Goal: Register for event/course

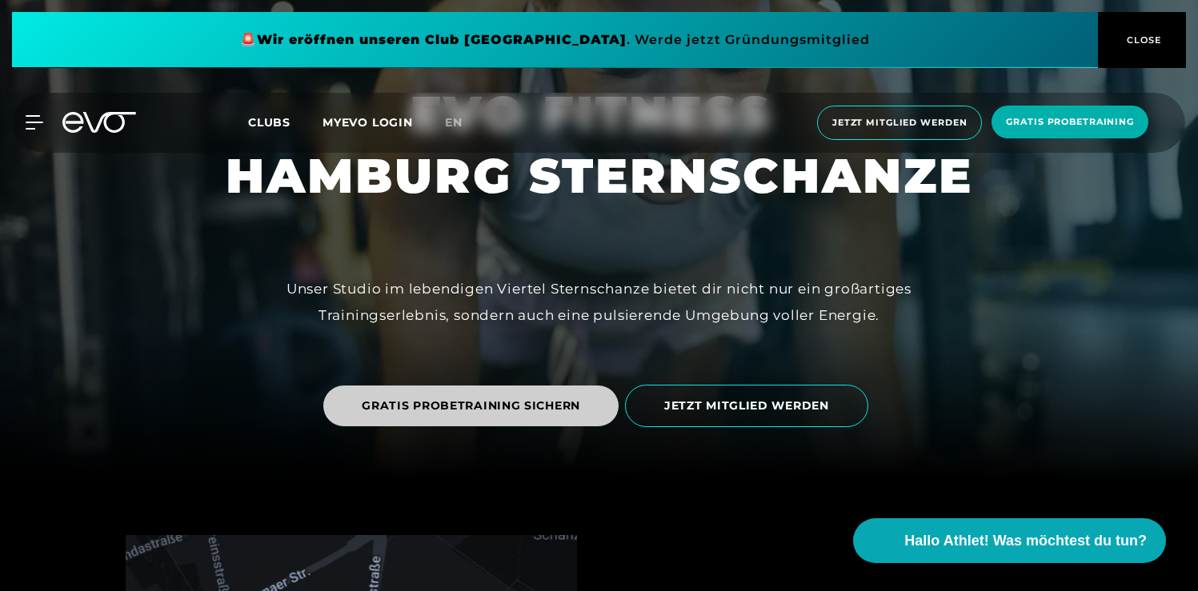
click at [517, 411] on span "GRATIS PROBETRAINING SICHERN" at bounding box center [471, 406] width 219 height 17
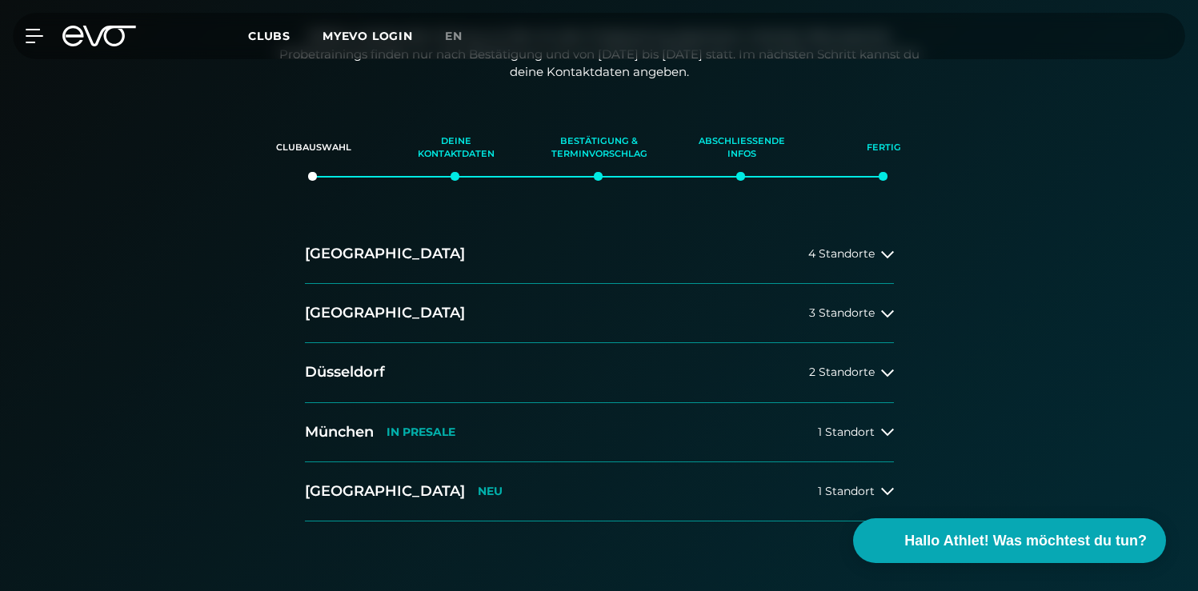
scroll to position [243, 0]
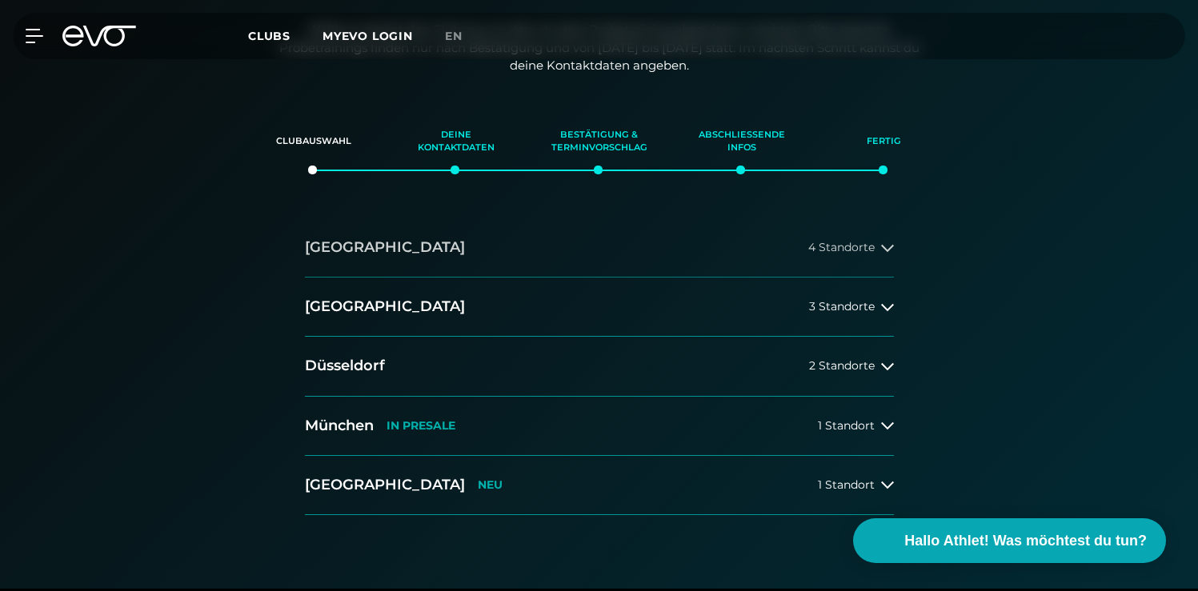
click at [637, 232] on button "Hamburg 4 Standorte" at bounding box center [599, 248] width 589 height 59
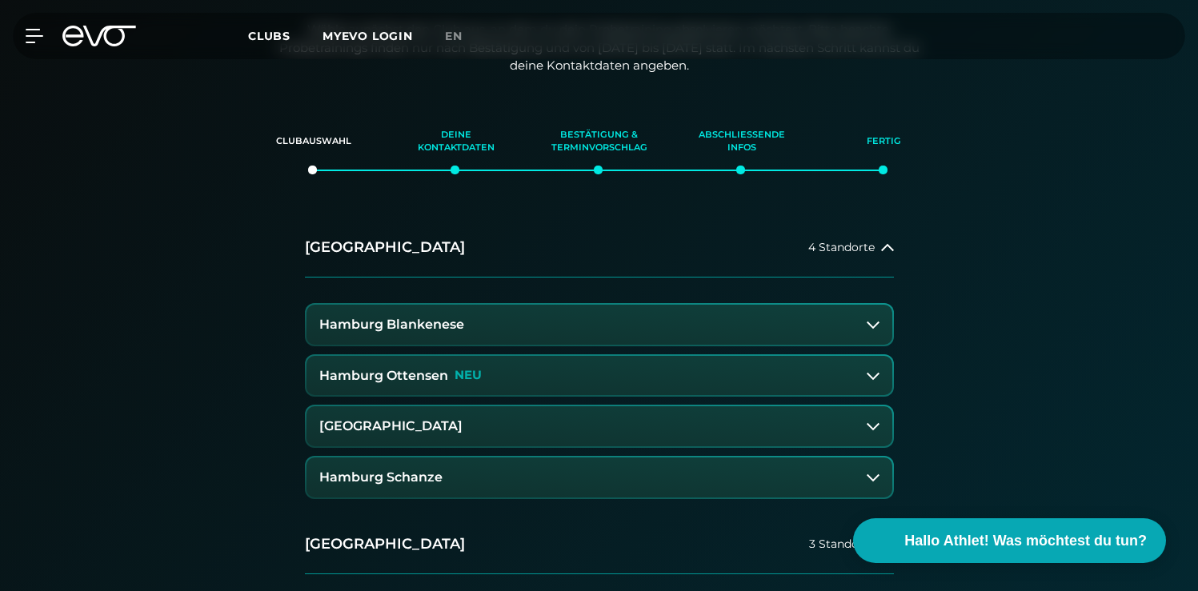
click at [607, 479] on button "Hamburg Schanze" at bounding box center [600, 478] width 586 height 40
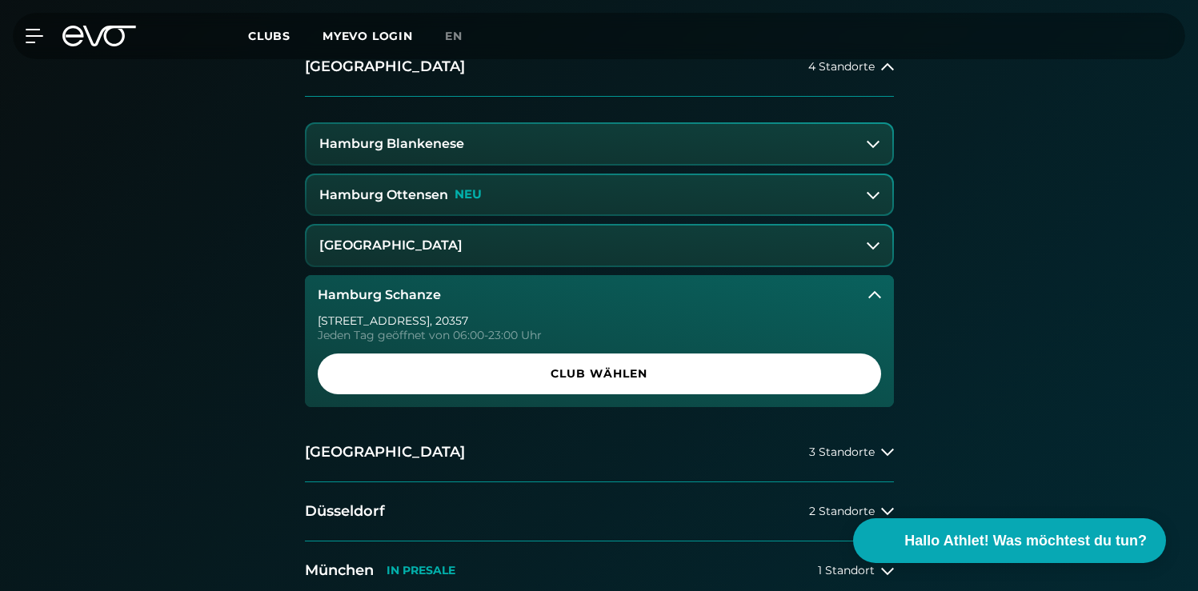
scroll to position [423, 0]
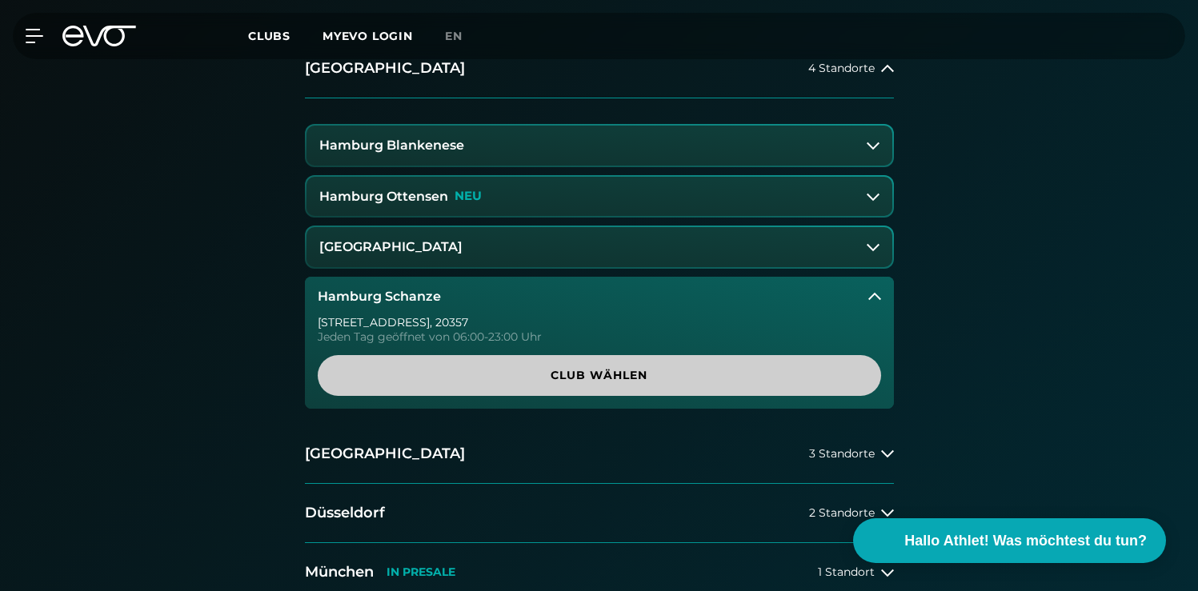
click at [607, 383] on span "Club wählen" at bounding box center [599, 375] width 487 height 17
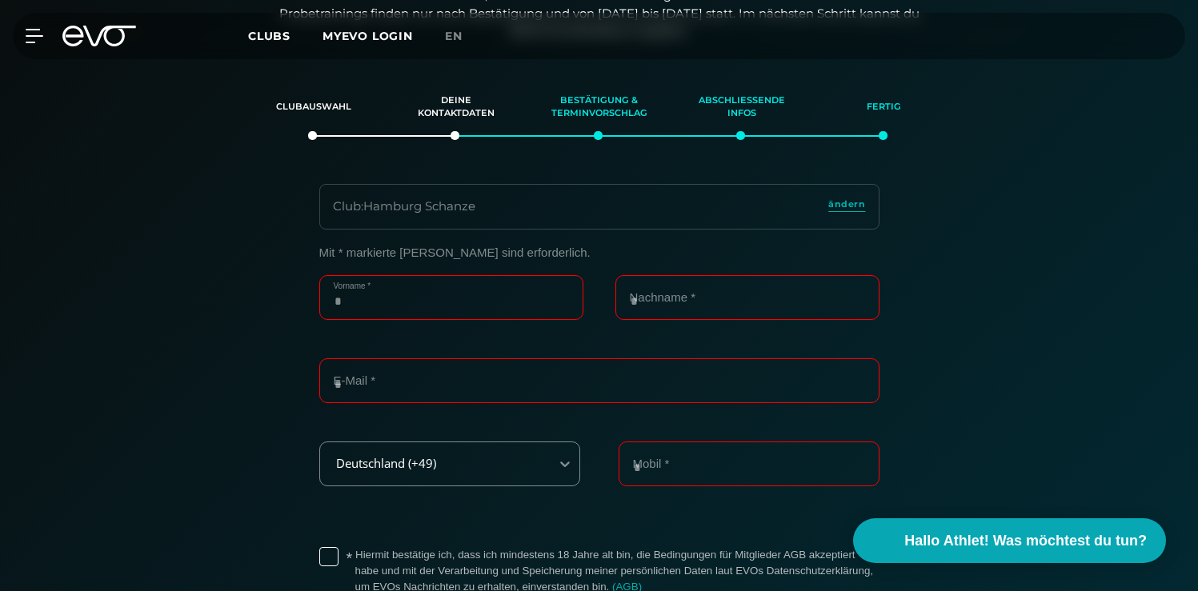
scroll to position [275, 0]
click at [450, 279] on input "Vorname *" at bounding box center [451, 300] width 264 height 45
click at [479, 310] on input "Vorname *" at bounding box center [451, 301] width 264 height 45
type input "******"
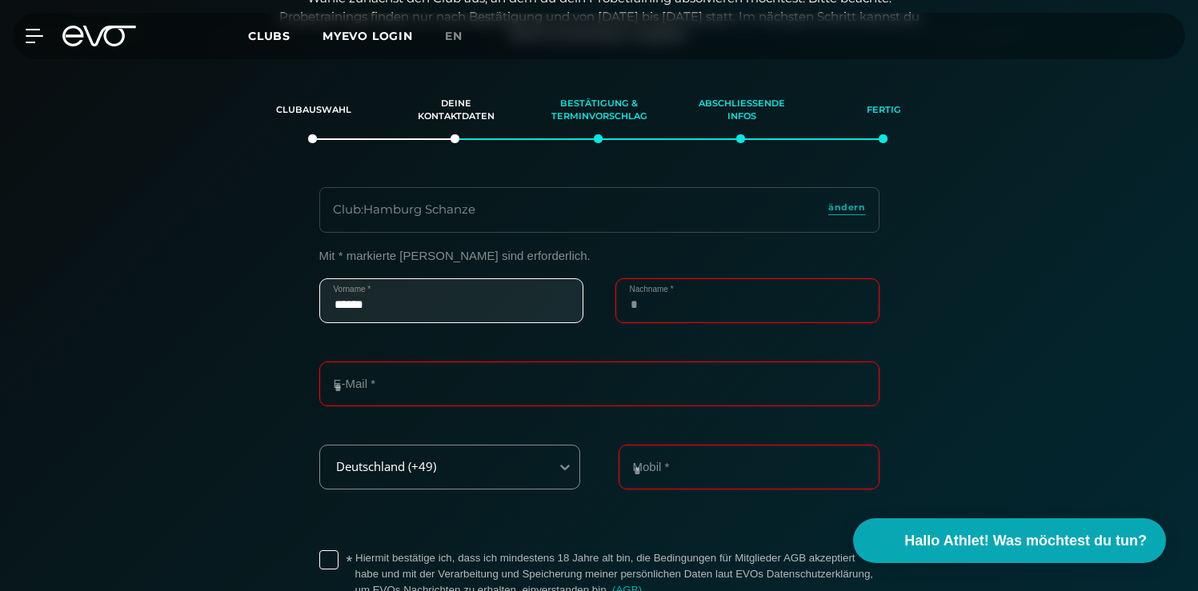
type input "********"
type input "**********"
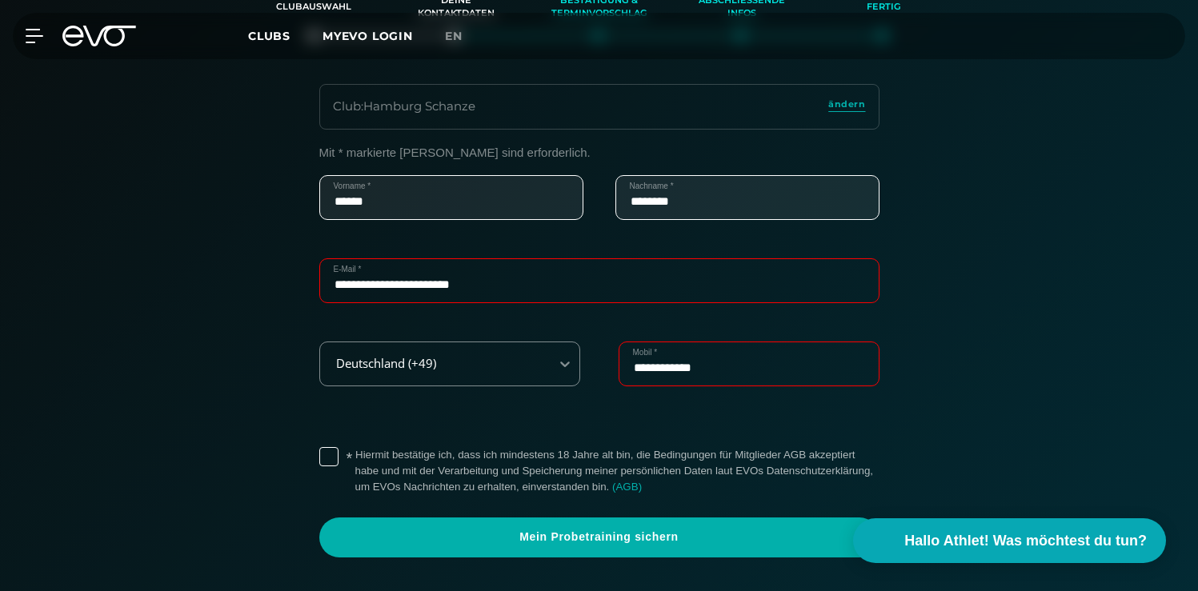
scroll to position [391, 0]
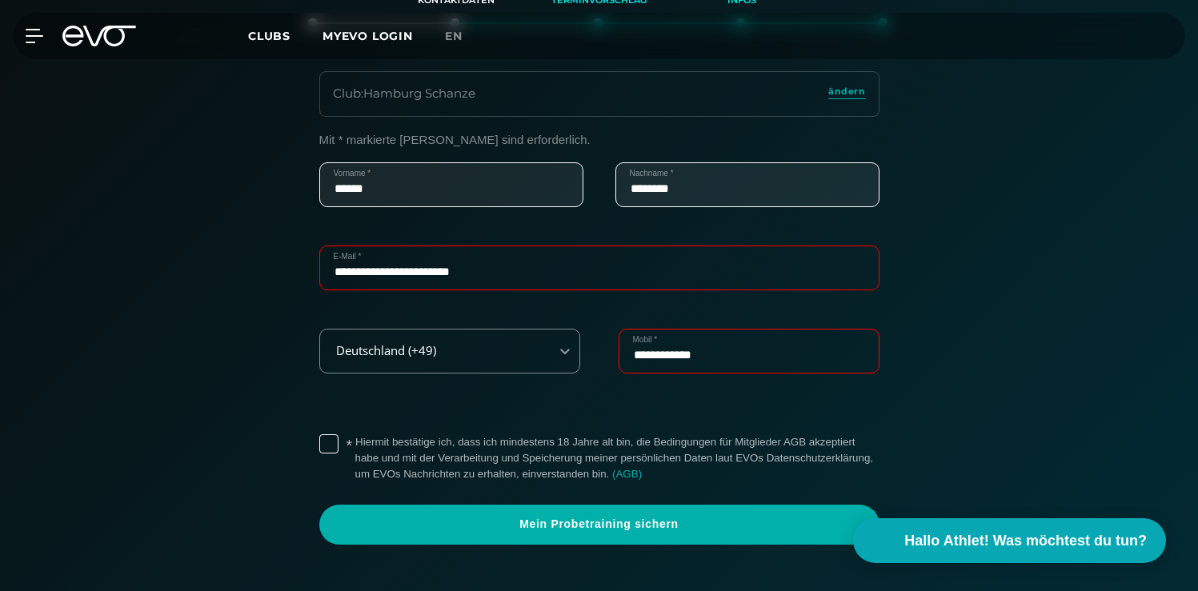
click at [355, 451] on label "* Hiermit bestätige ich, dass ich mindestens 18 Jahre alt bin, die Bedingungen …" at bounding box center [617, 459] width 524 height 48
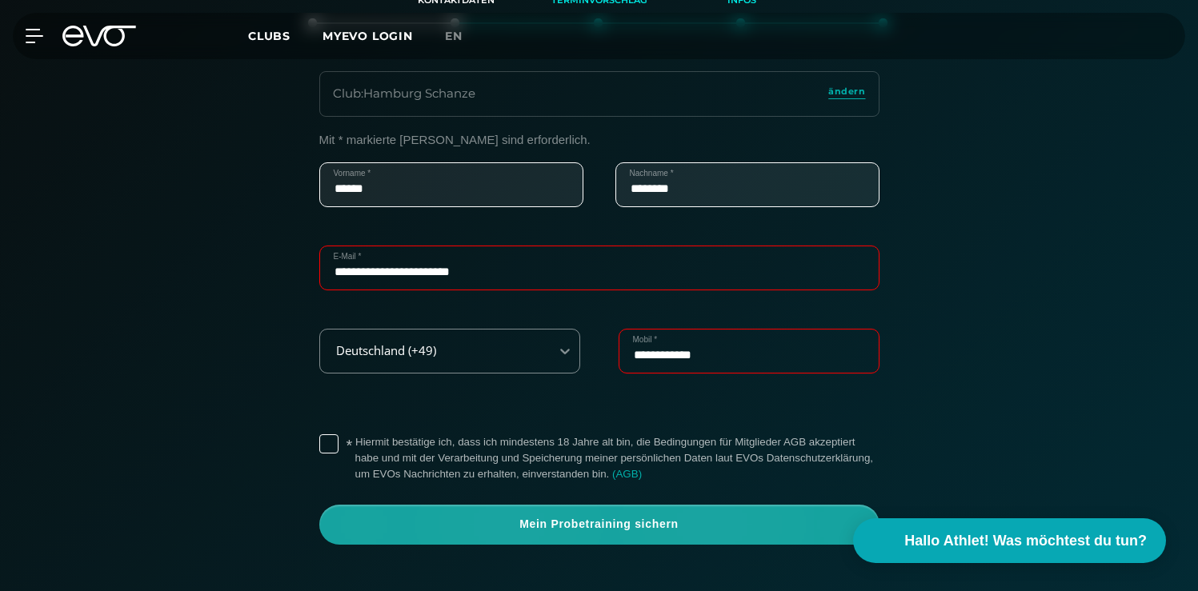
click at [453, 534] on span "Mein Probetraining sichern" at bounding box center [599, 525] width 560 height 40
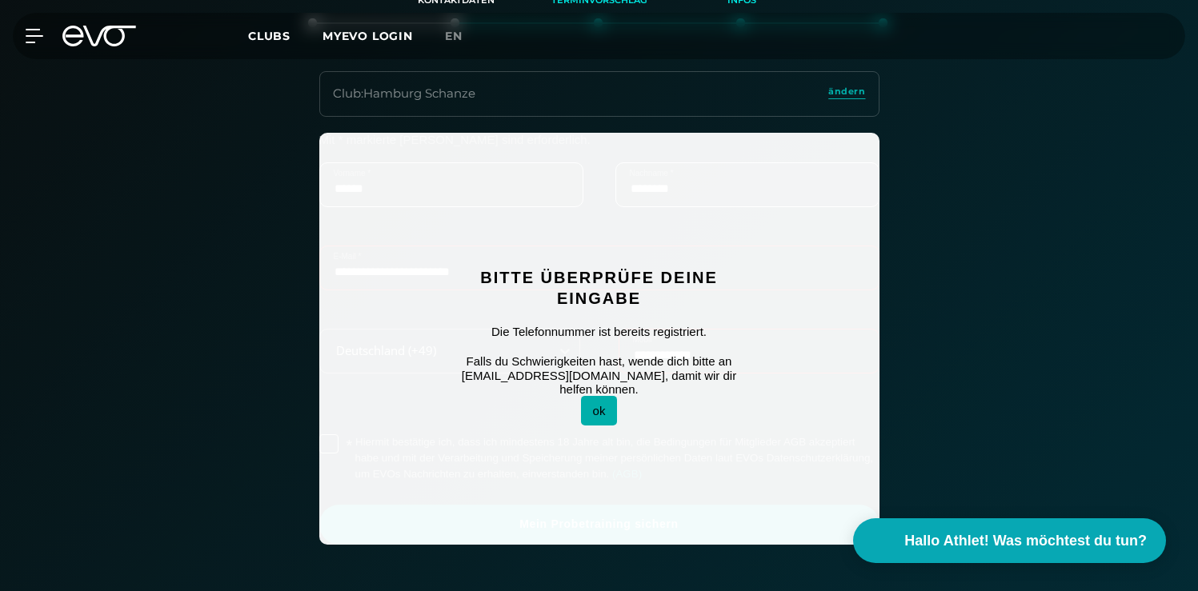
scroll to position [391, 0]
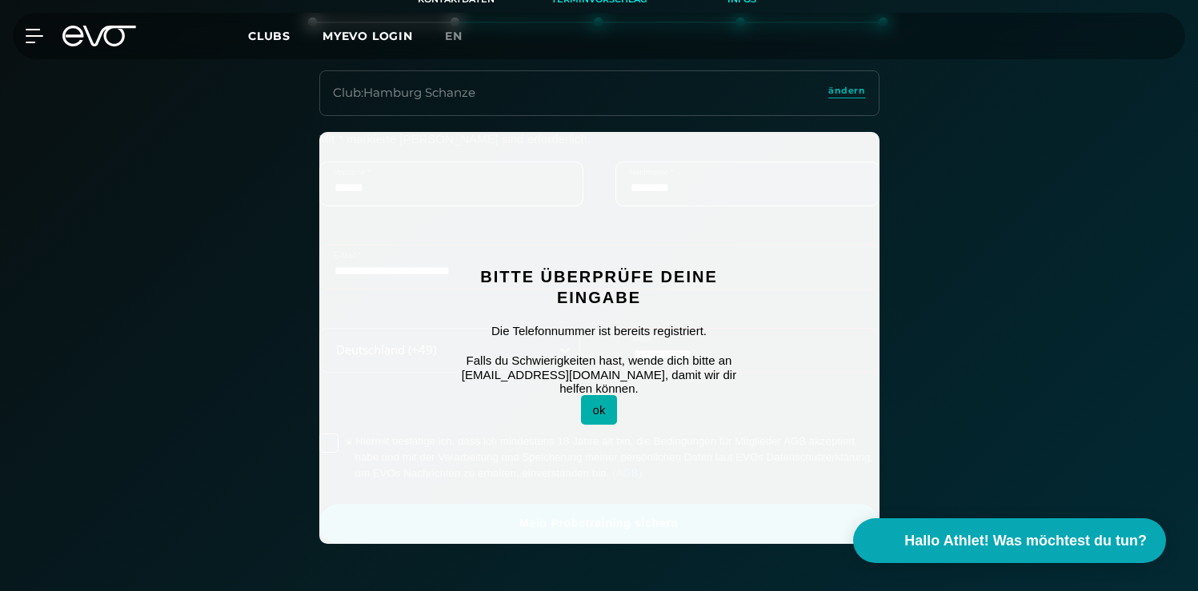
click at [600, 411] on button "ok" at bounding box center [599, 410] width 37 height 30
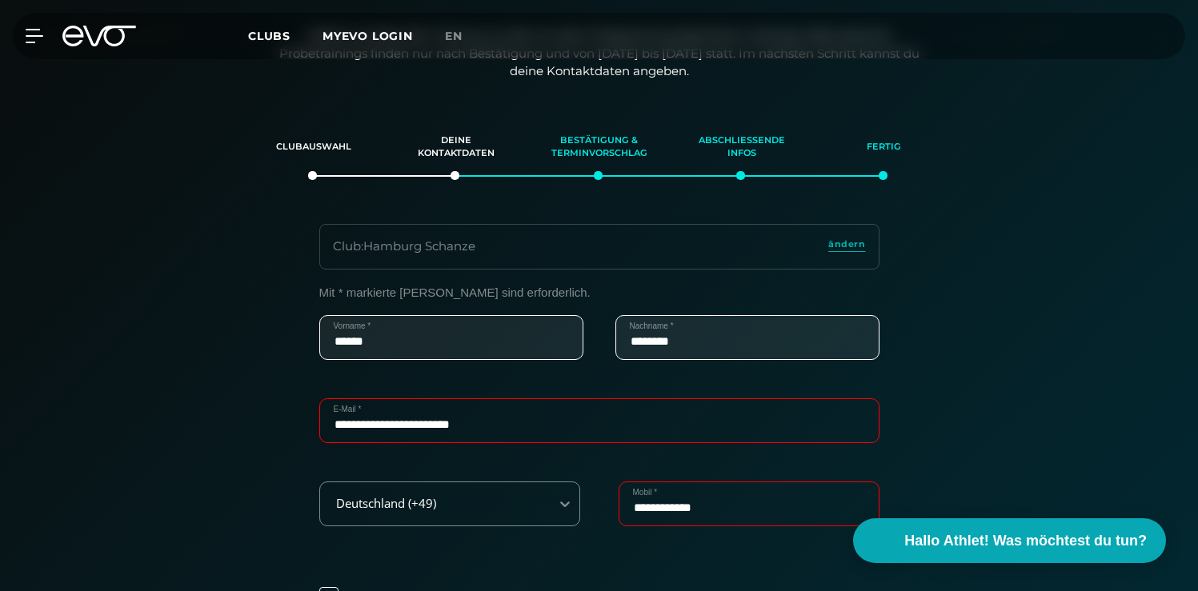
scroll to position [0, 0]
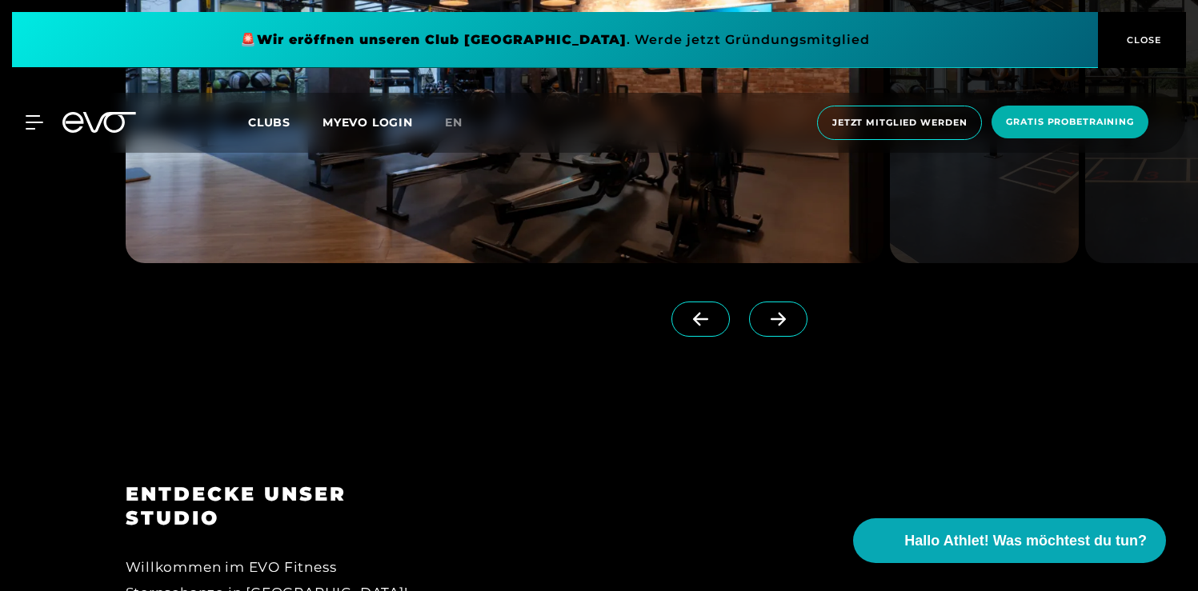
scroll to position [1588, 0]
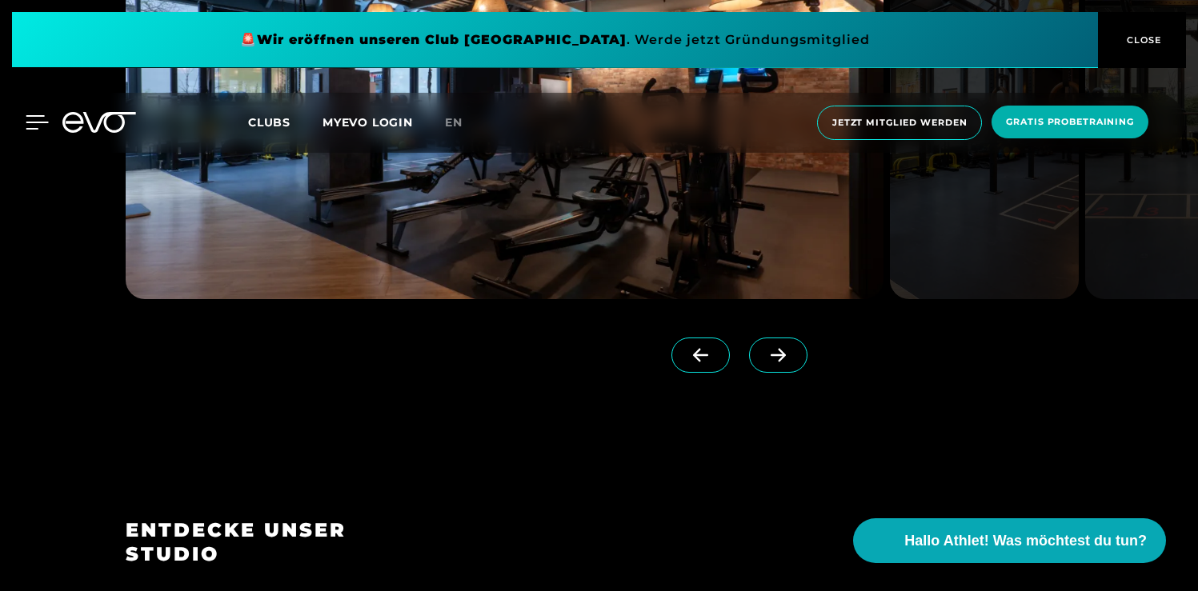
click at [30, 118] on icon at bounding box center [37, 122] width 23 height 14
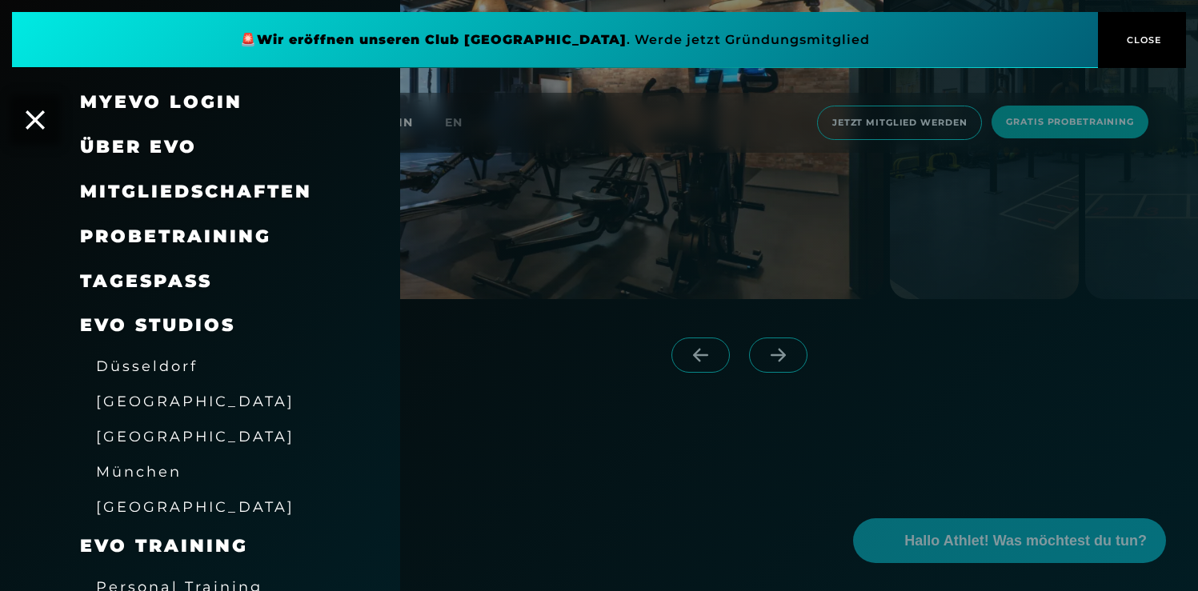
click at [143, 286] on link "TAGESPASS" at bounding box center [146, 282] width 132 height 22
